Goal: Task Accomplishment & Management: Use online tool/utility

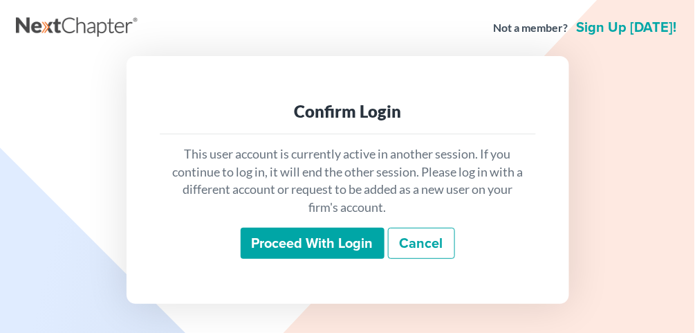
click at [324, 234] on input "Proceed with login" at bounding box center [313, 243] width 144 height 32
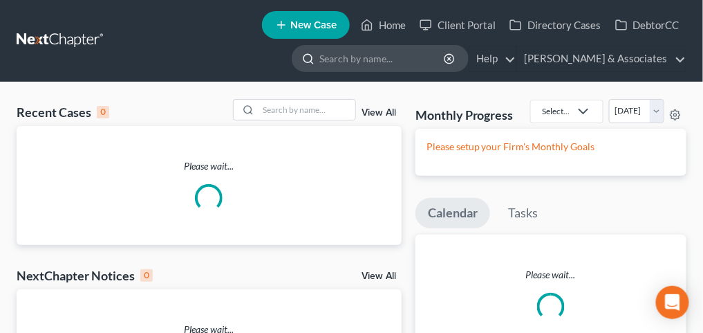
click at [384, 54] on input "search" at bounding box center [382, 59] width 127 height 26
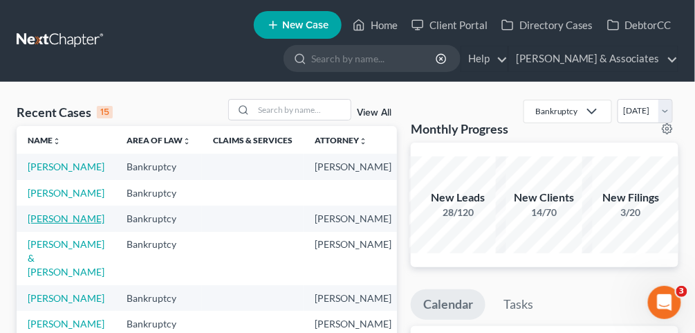
click at [50, 224] on link "[PERSON_NAME]" at bounding box center [66, 218] width 77 height 12
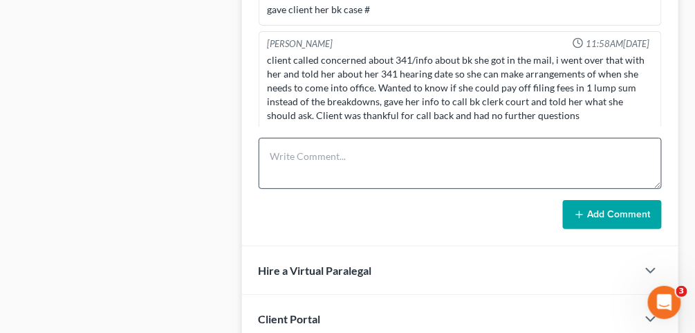
scroll to position [1106, 0]
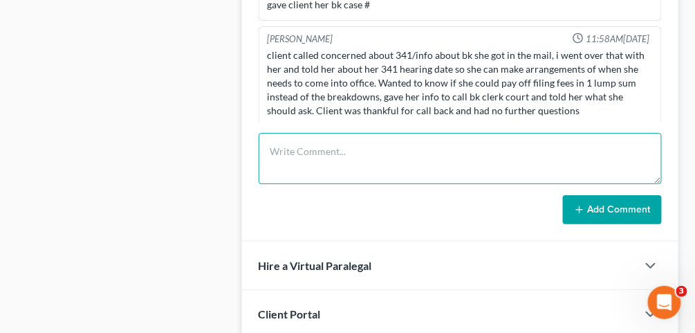
click at [310, 143] on textarea at bounding box center [460, 158] width 403 height 51
click at [422, 134] on textarea "341 Hearing held." at bounding box center [460, 158] width 403 height 51
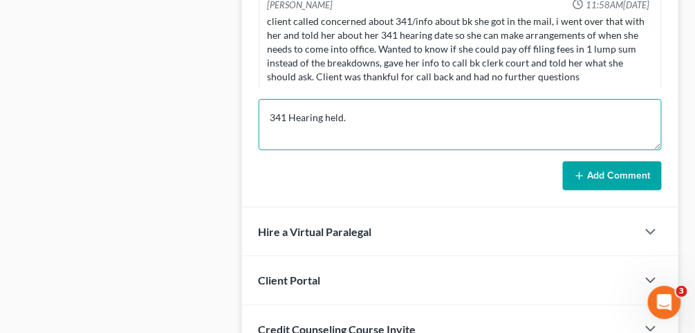
scroll to position [1217, 0]
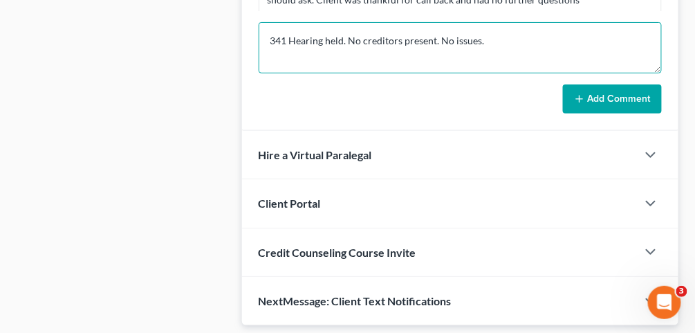
type textarea "341 Hearing held. No creditors present. No issues."
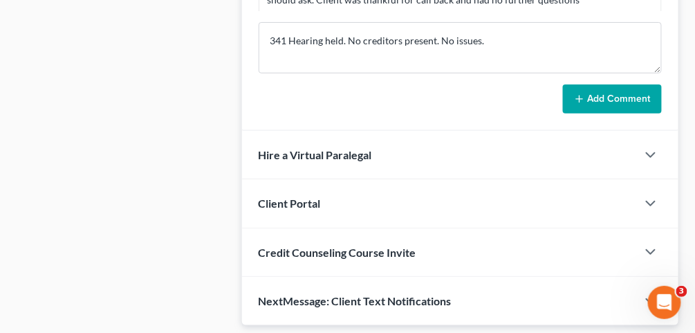
click at [594, 84] on button "Add Comment" at bounding box center [612, 98] width 99 height 29
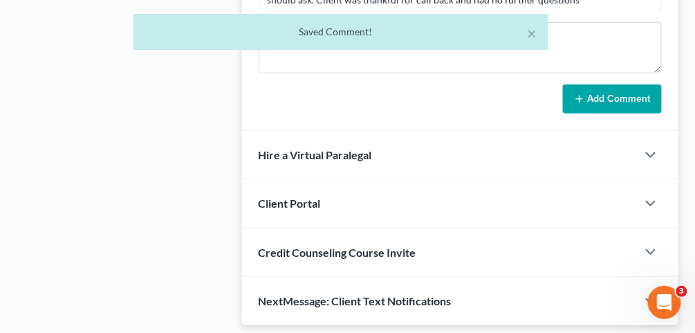
scroll to position [1149, 0]
